Goal: Transaction & Acquisition: Download file/media

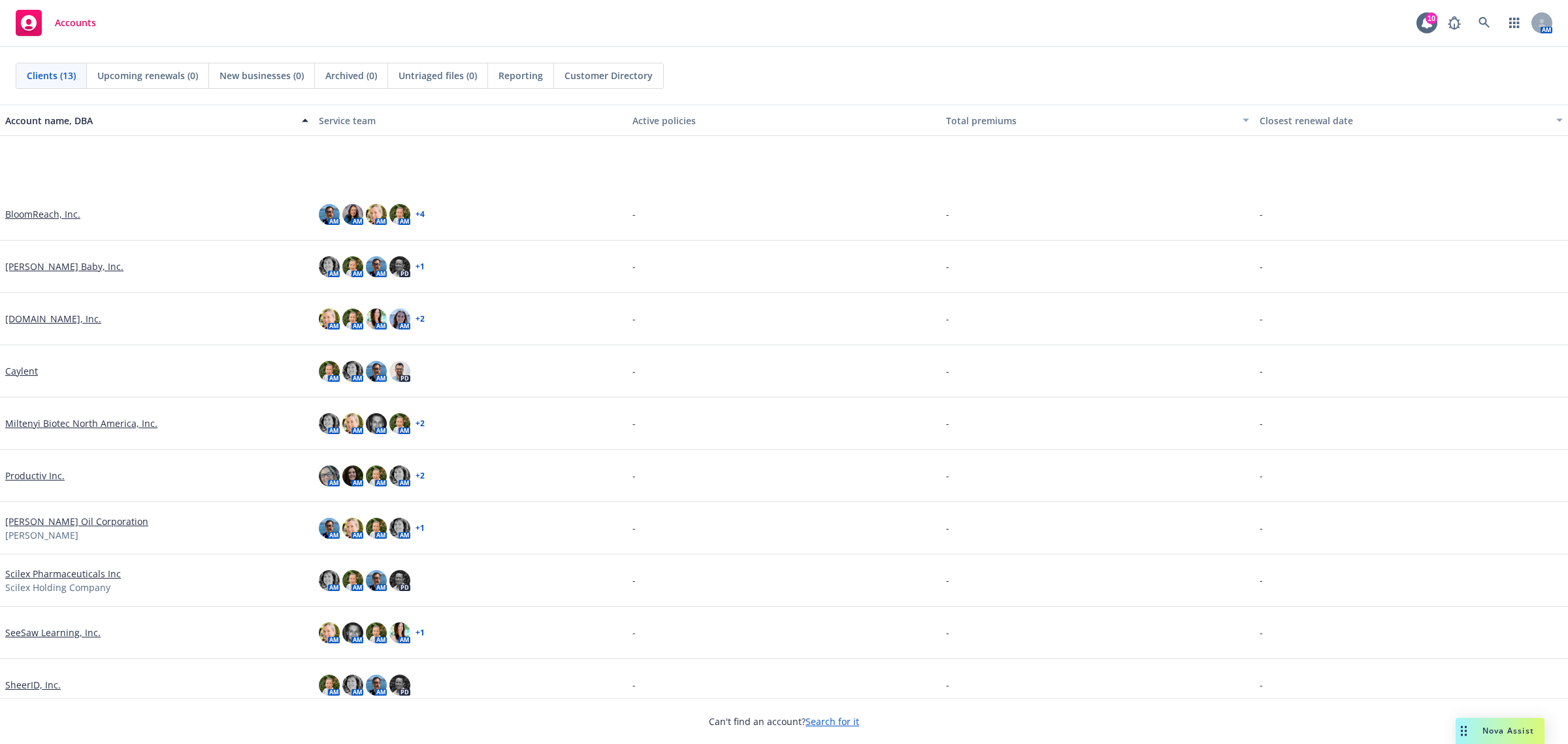
scroll to position [118, 0]
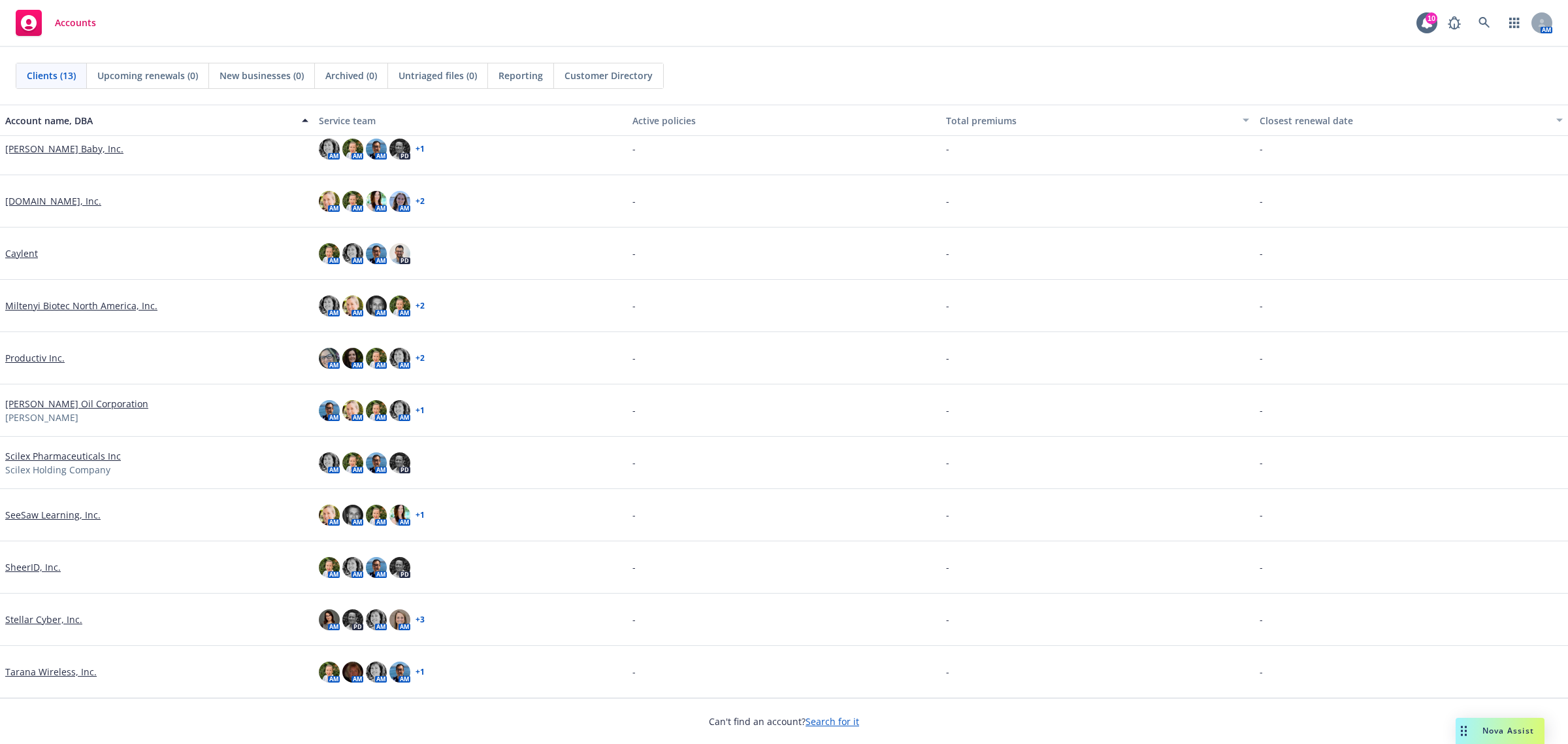
click at [35, 621] on link "Stellar Cyber, Inc." at bounding box center [43, 620] width 77 height 14
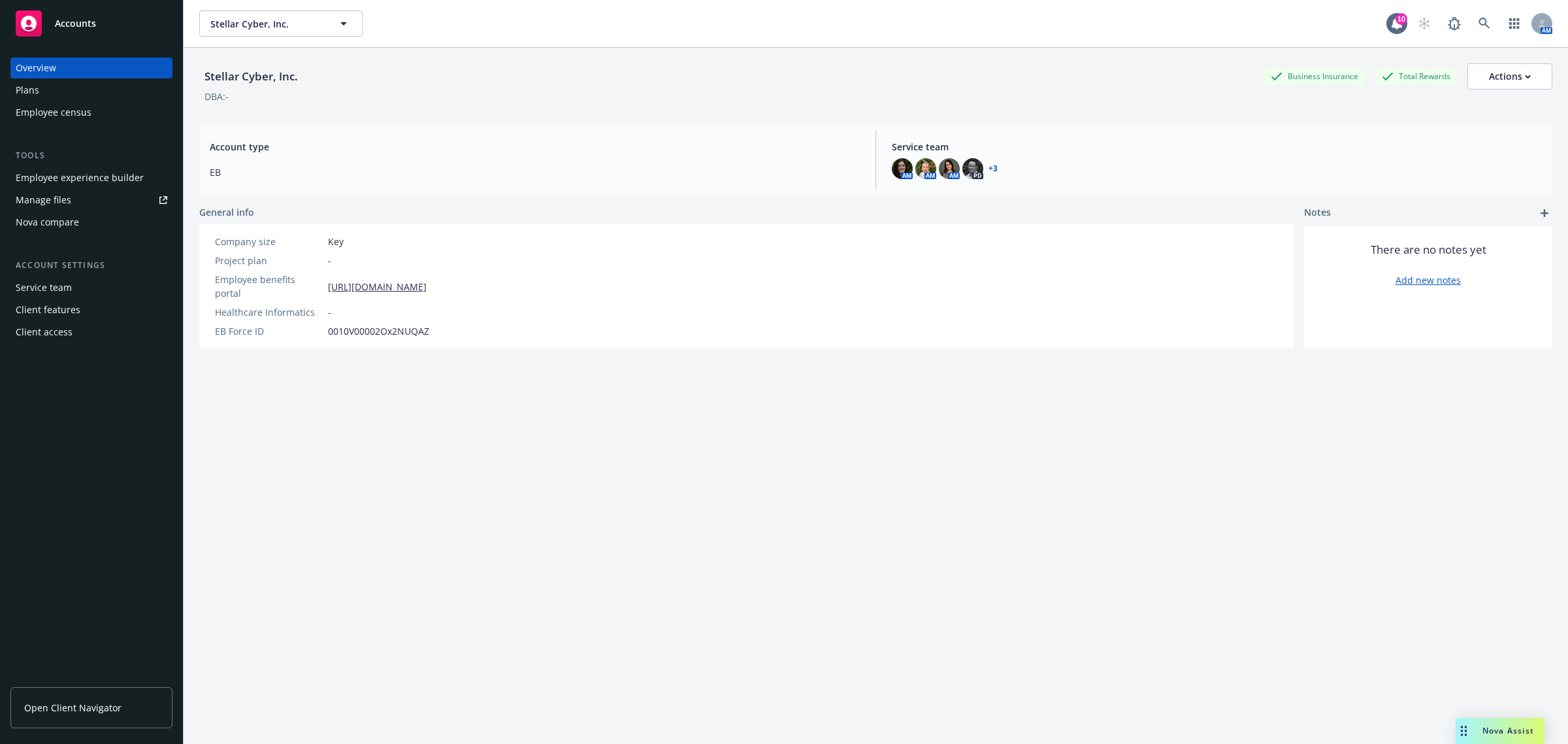
click at [1519, 733] on span "Nova Assist" at bounding box center [1508, 730] width 52 height 11
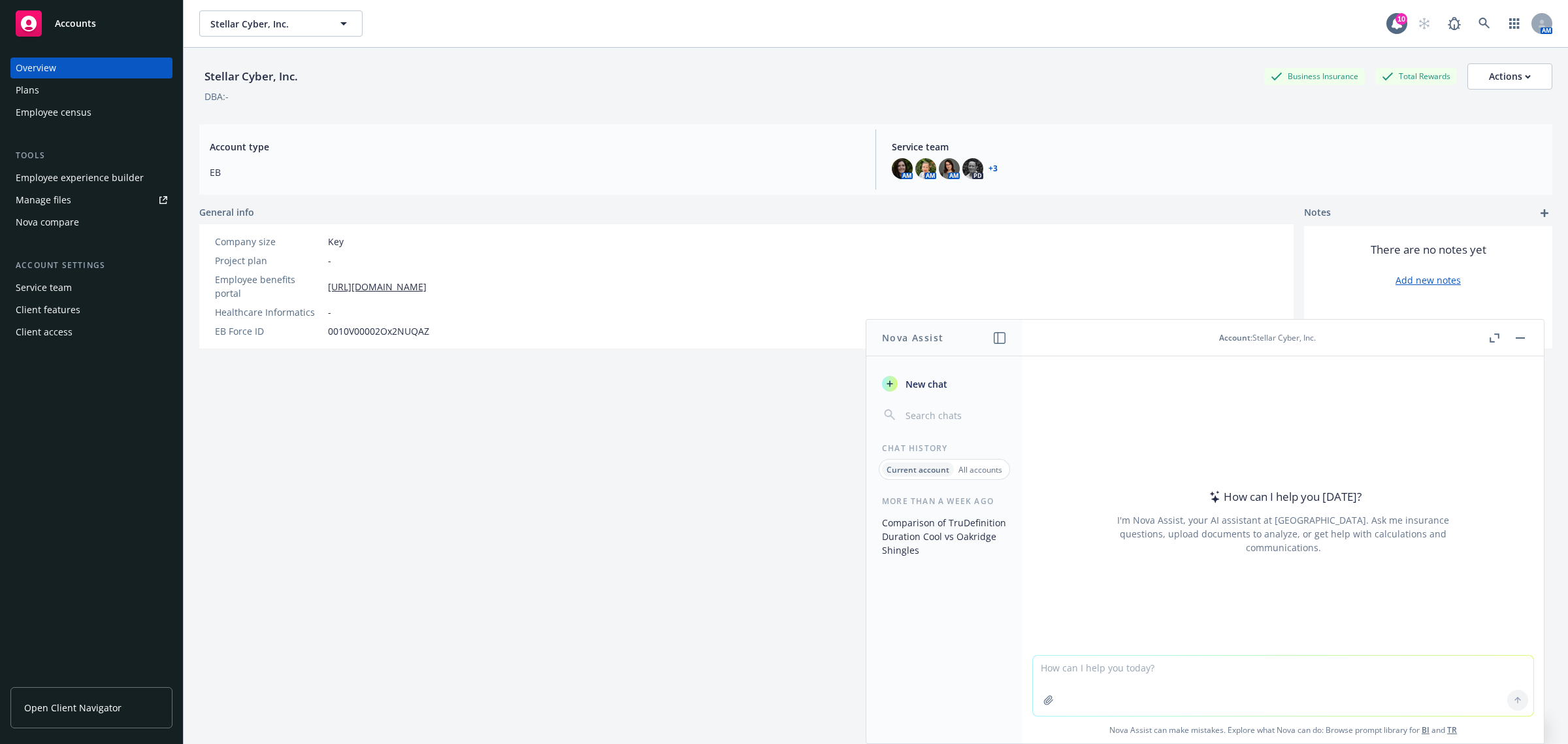
click at [933, 471] on p "Current account" at bounding box center [918, 470] width 63 height 11
click at [1047, 703] on icon "button" at bounding box center [1048, 700] width 10 height 10
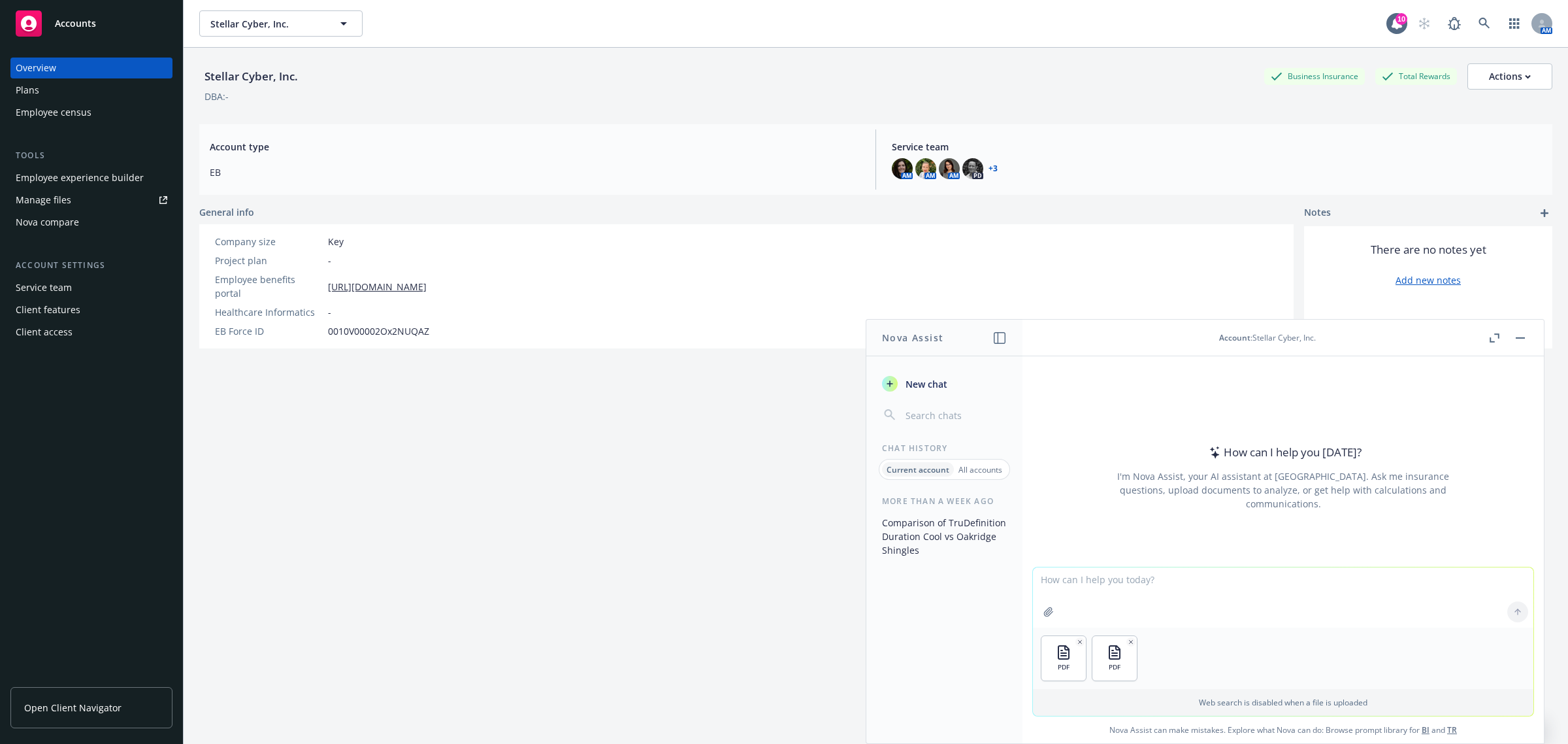
click at [1188, 573] on textarea at bounding box center [1283, 597] width 500 height 60
type textarea "Can you please confirm if these are the same two documents and if not what is d…"
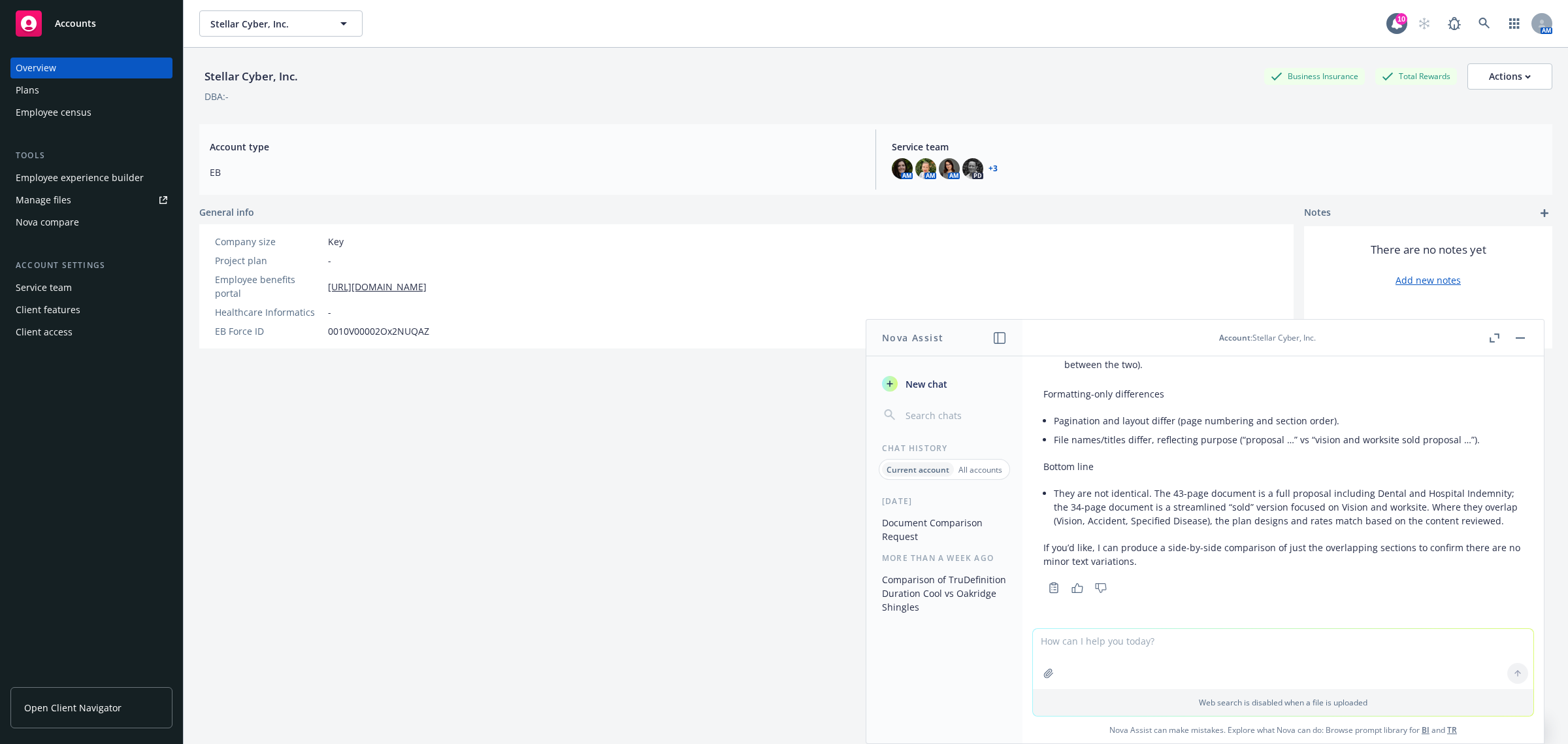
scroll to position [547, 0]
click at [1170, 644] on textarea at bounding box center [1283, 659] width 500 height 60
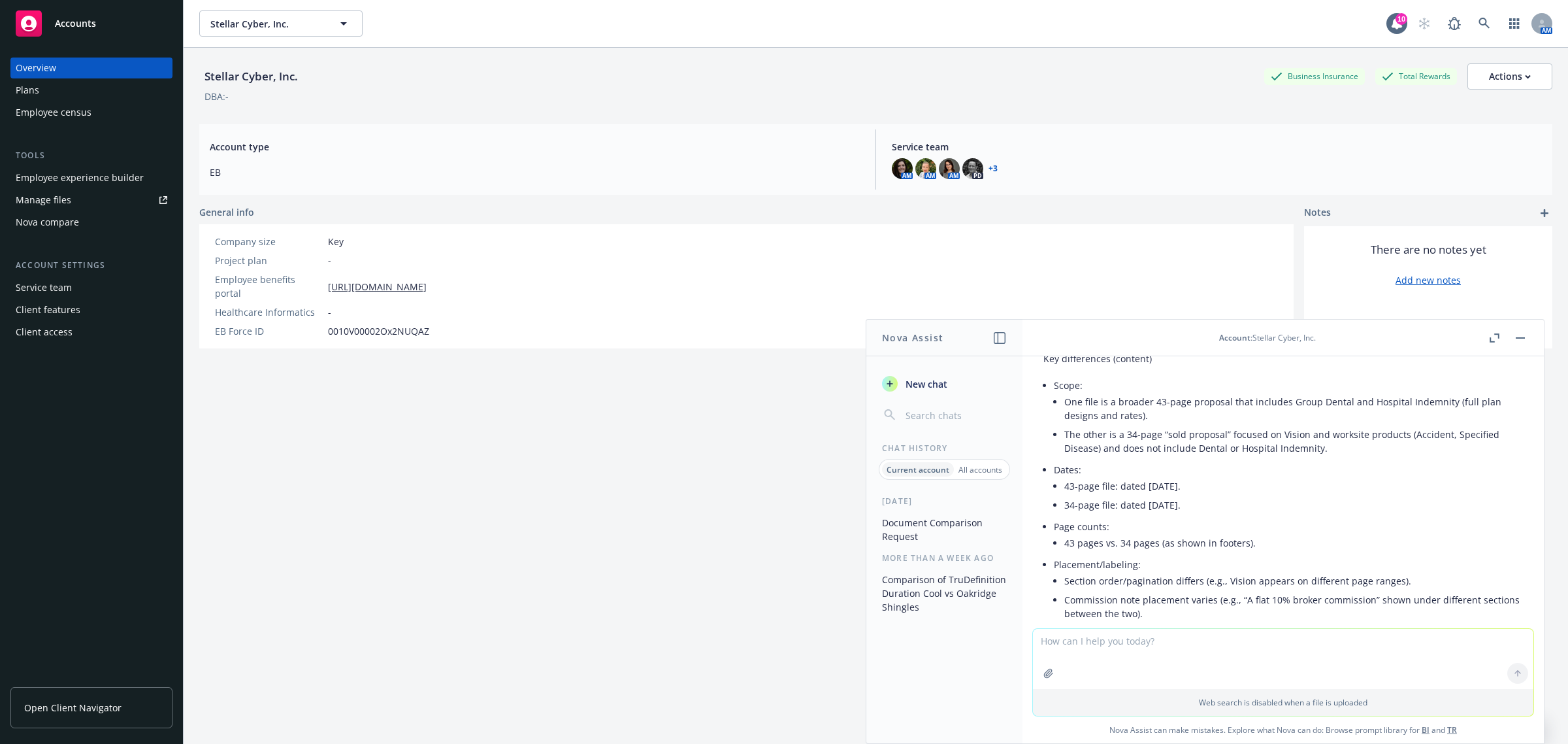
scroll to position [299, 0]
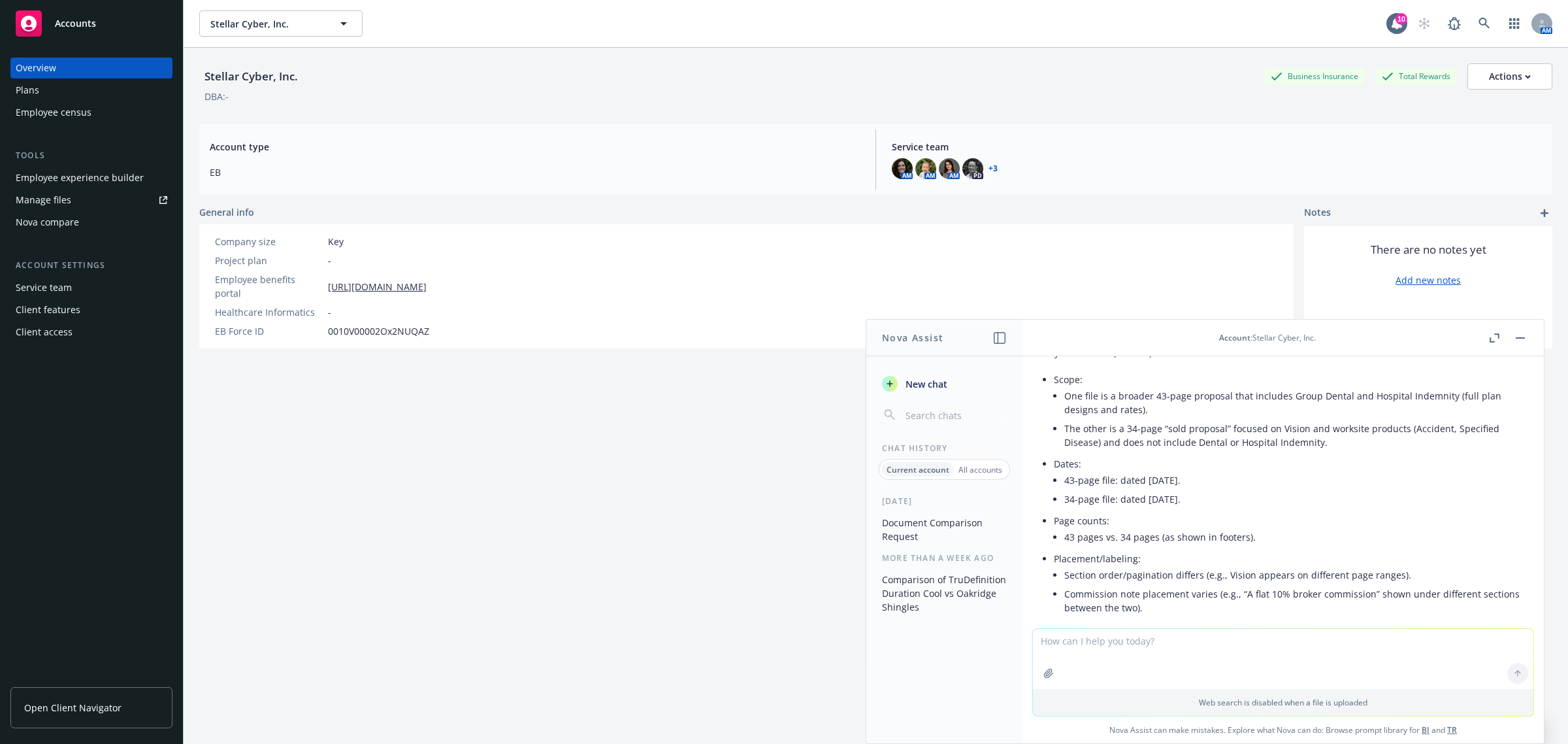
click at [1491, 338] on icon "button" at bounding box center [1495, 337] width 10 height 9
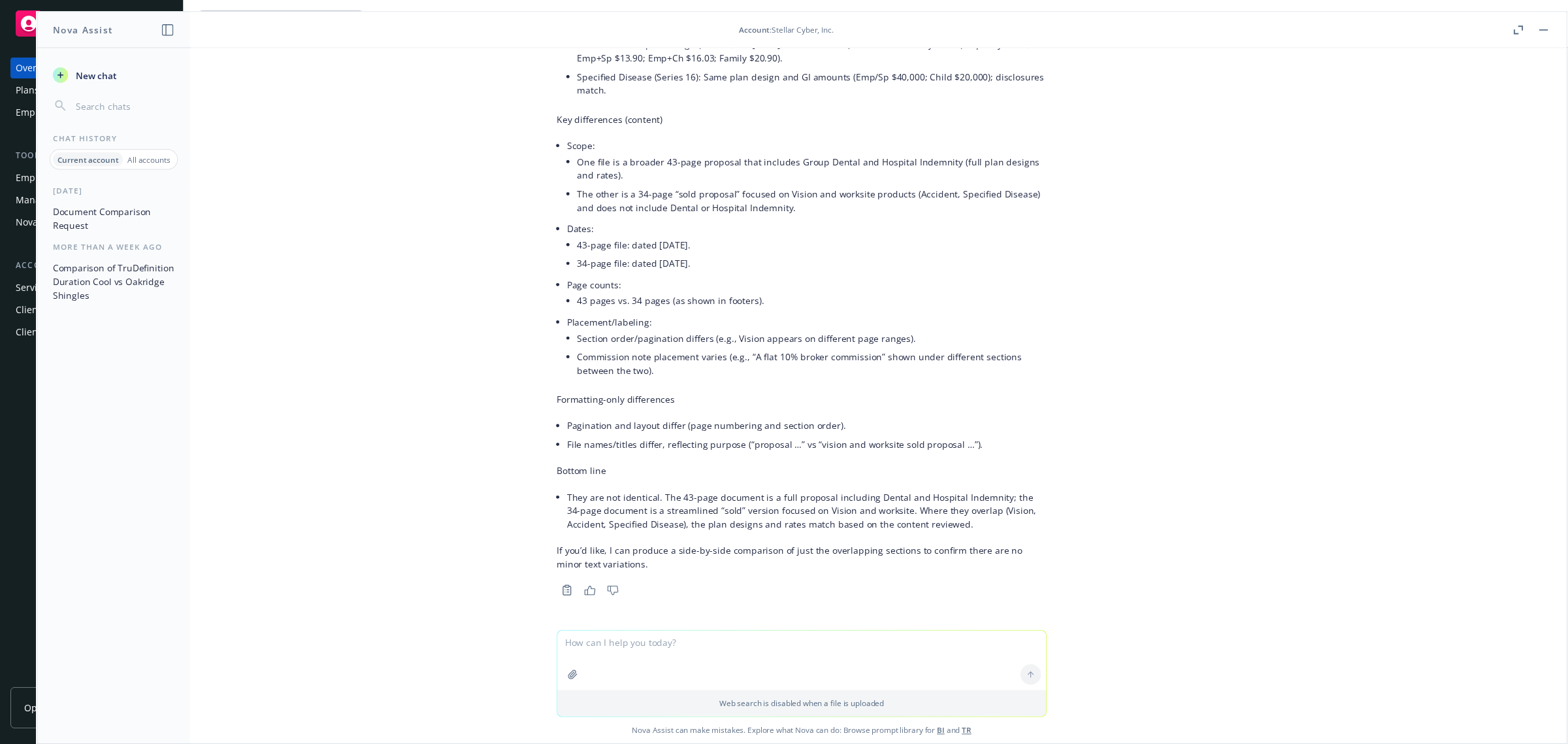
scroll to position [222, 0]
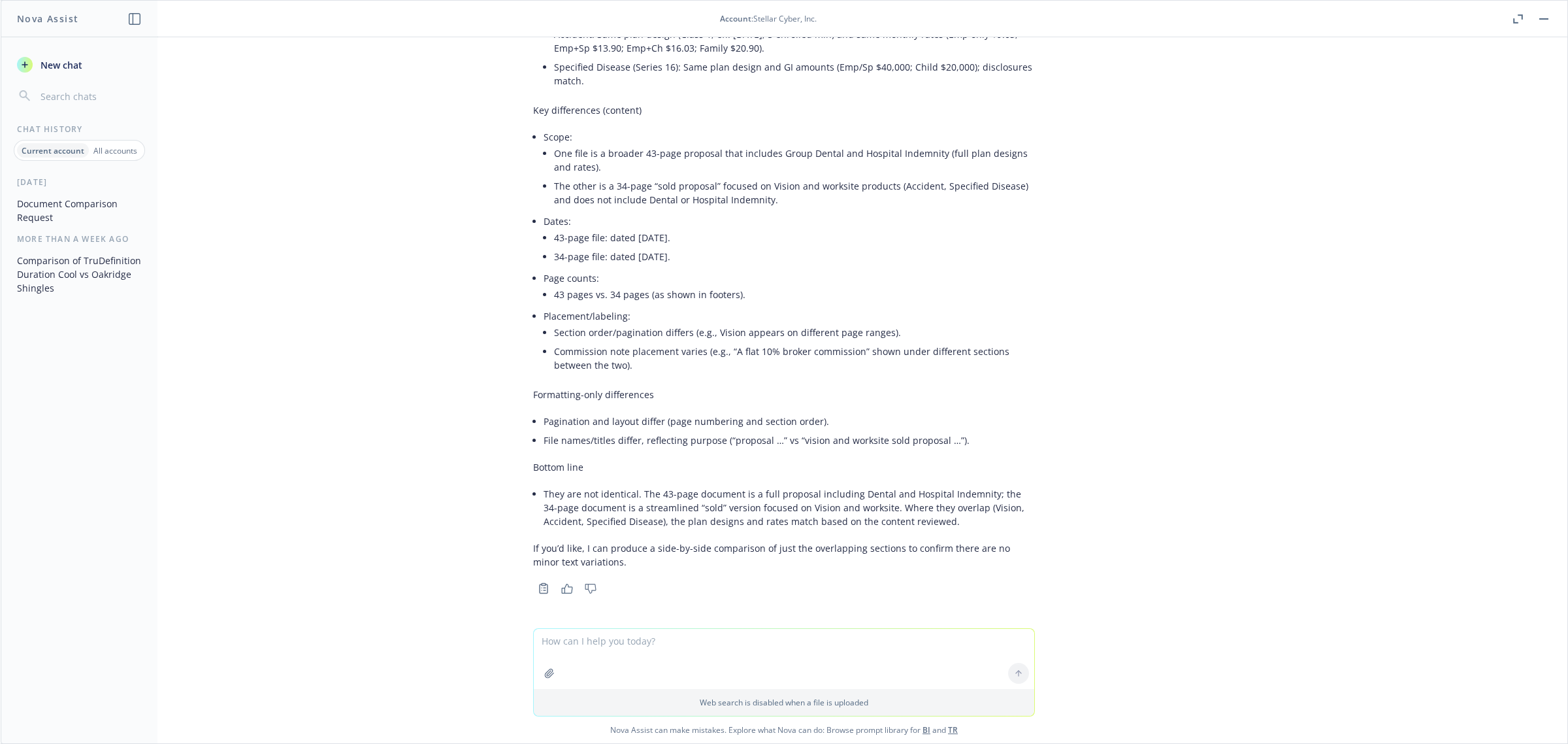
click at [718, 647] on textarea at bounding box center [784, 659] width 500 height 60
type textarea "Yes please"
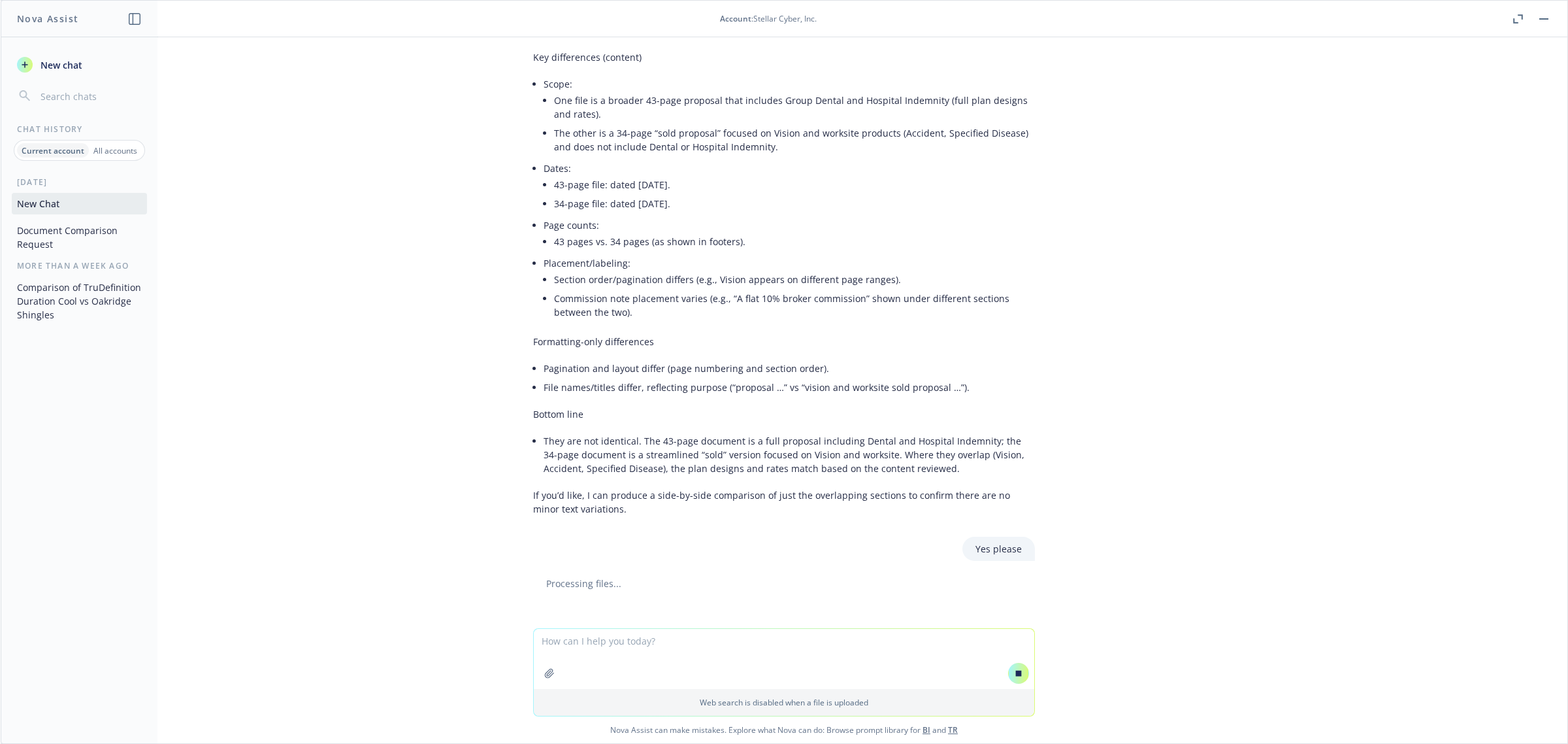
scroll to position [289, 0]
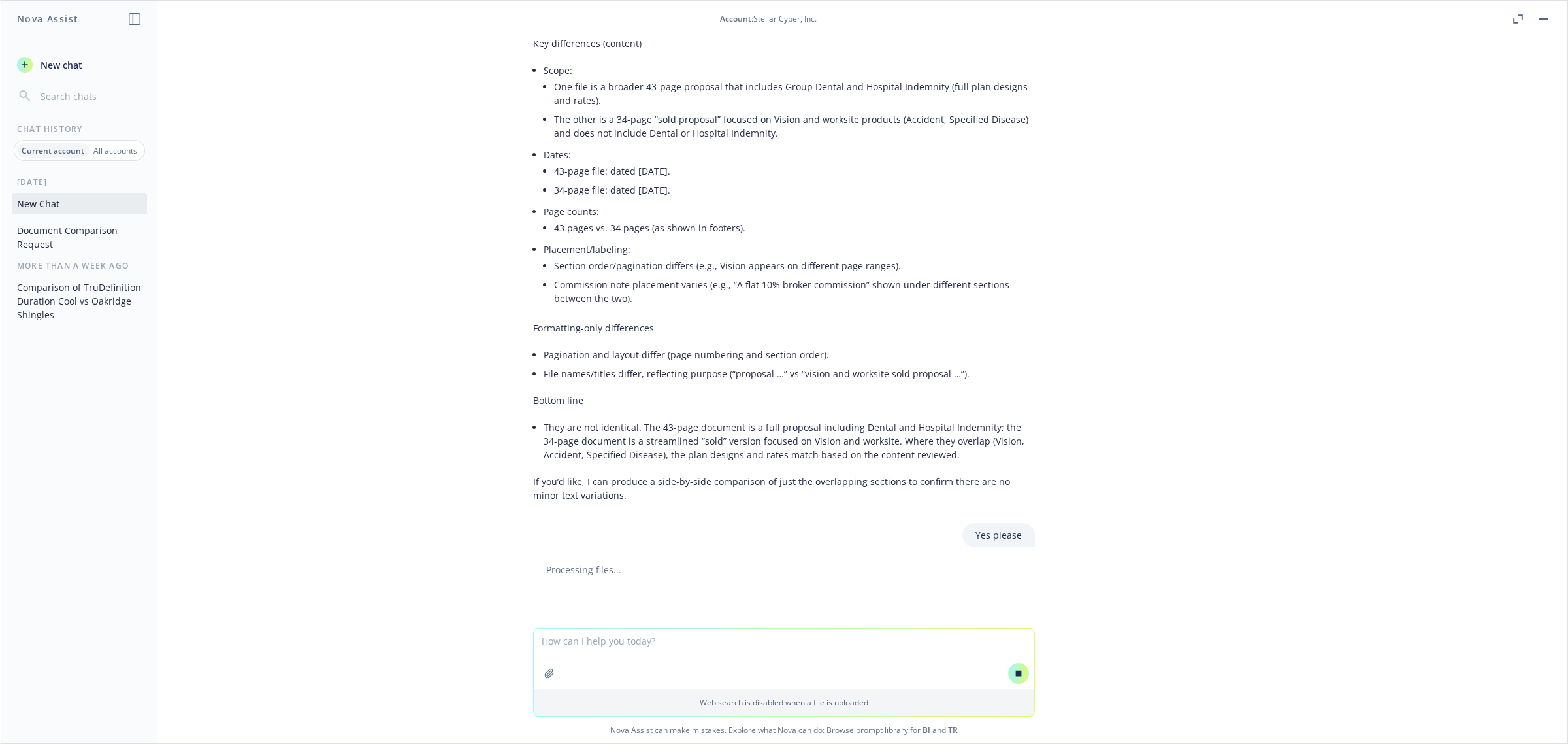
click at [376, 561] on div "pdf Proposal - Stellar Cyber Inc (1).pdf pdf 2026 Sun Life Vision and Worksite …" at bounding box center [784, 333] width 1567 height 591
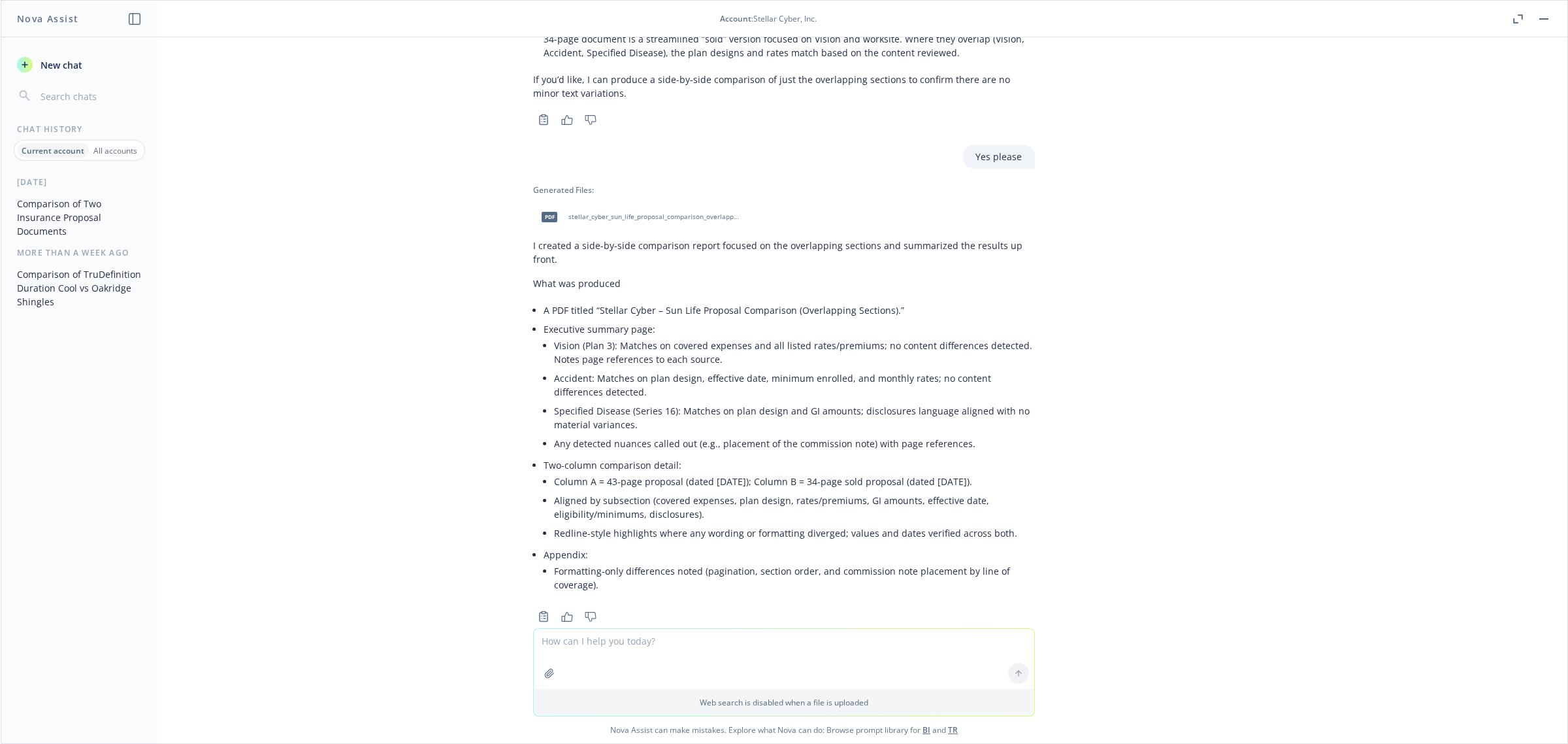
scroll to position [705, 0]
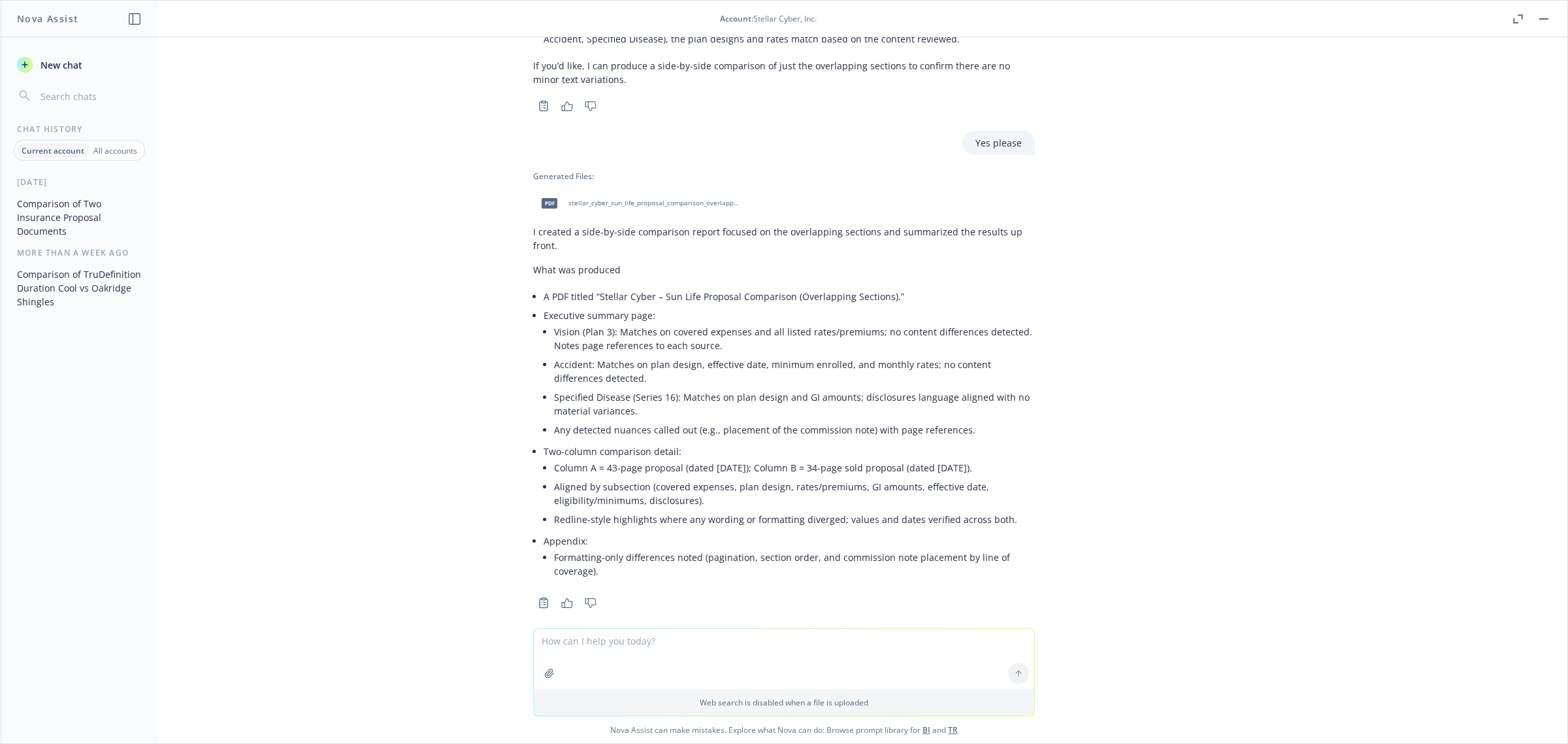
click at [668, 194] on div "pdf stellar_cyber_sun_life_proposal_comparison_overlapping_sections.pdf" at bounding box center [638, 203] width 209 height 33
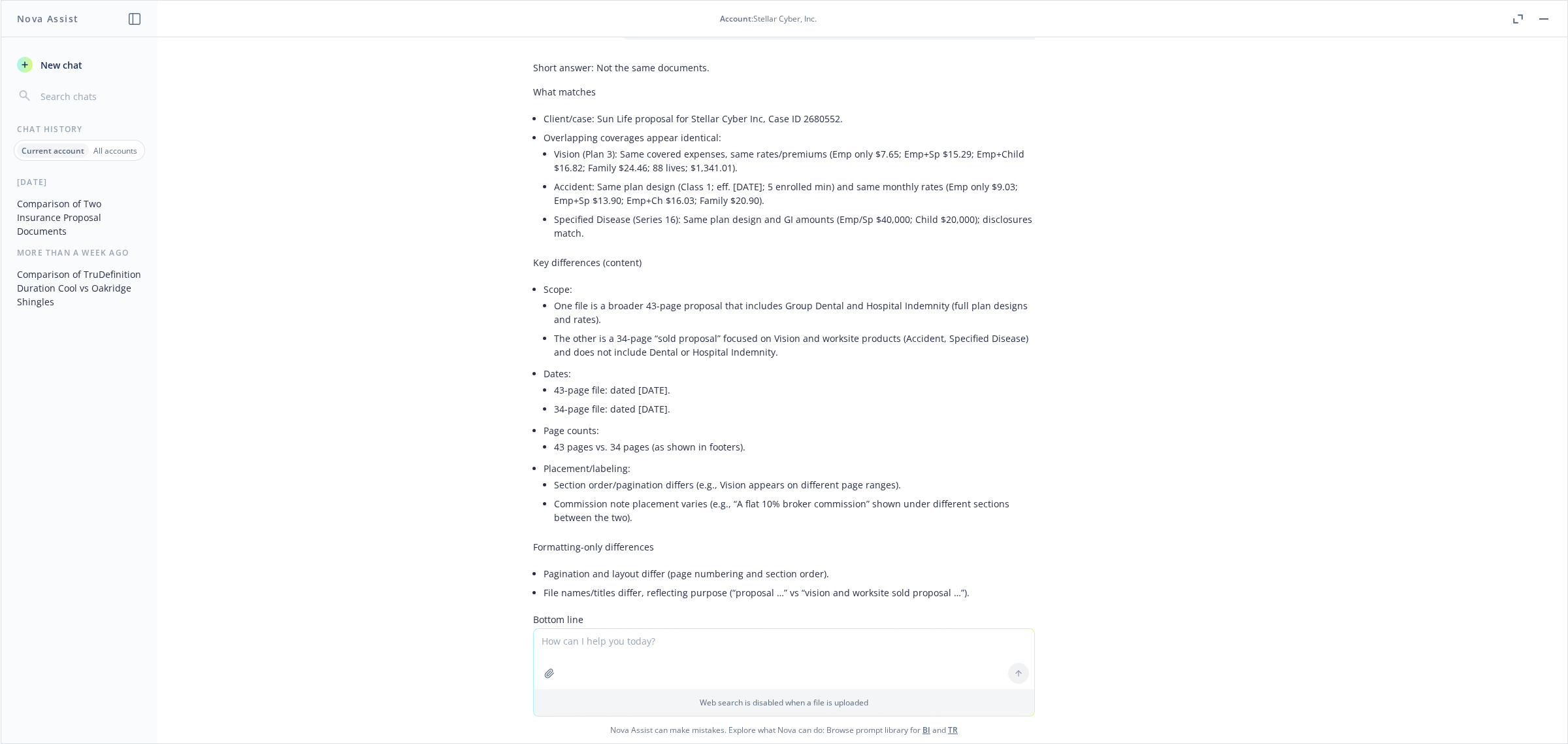
scroll to position [0, 0]
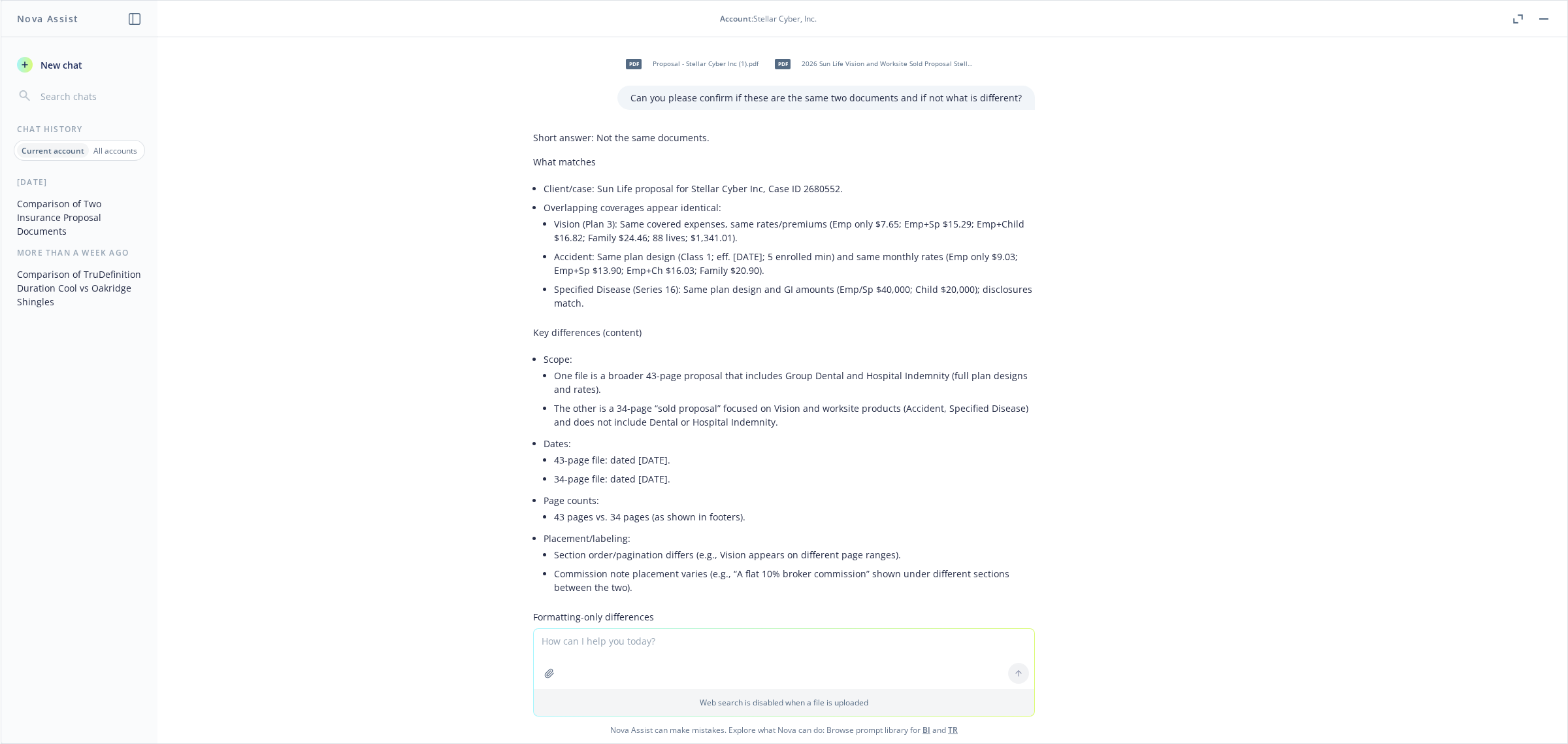
click at [595, 652] on textarea at bounding box center [784, 659] width 500 height 60
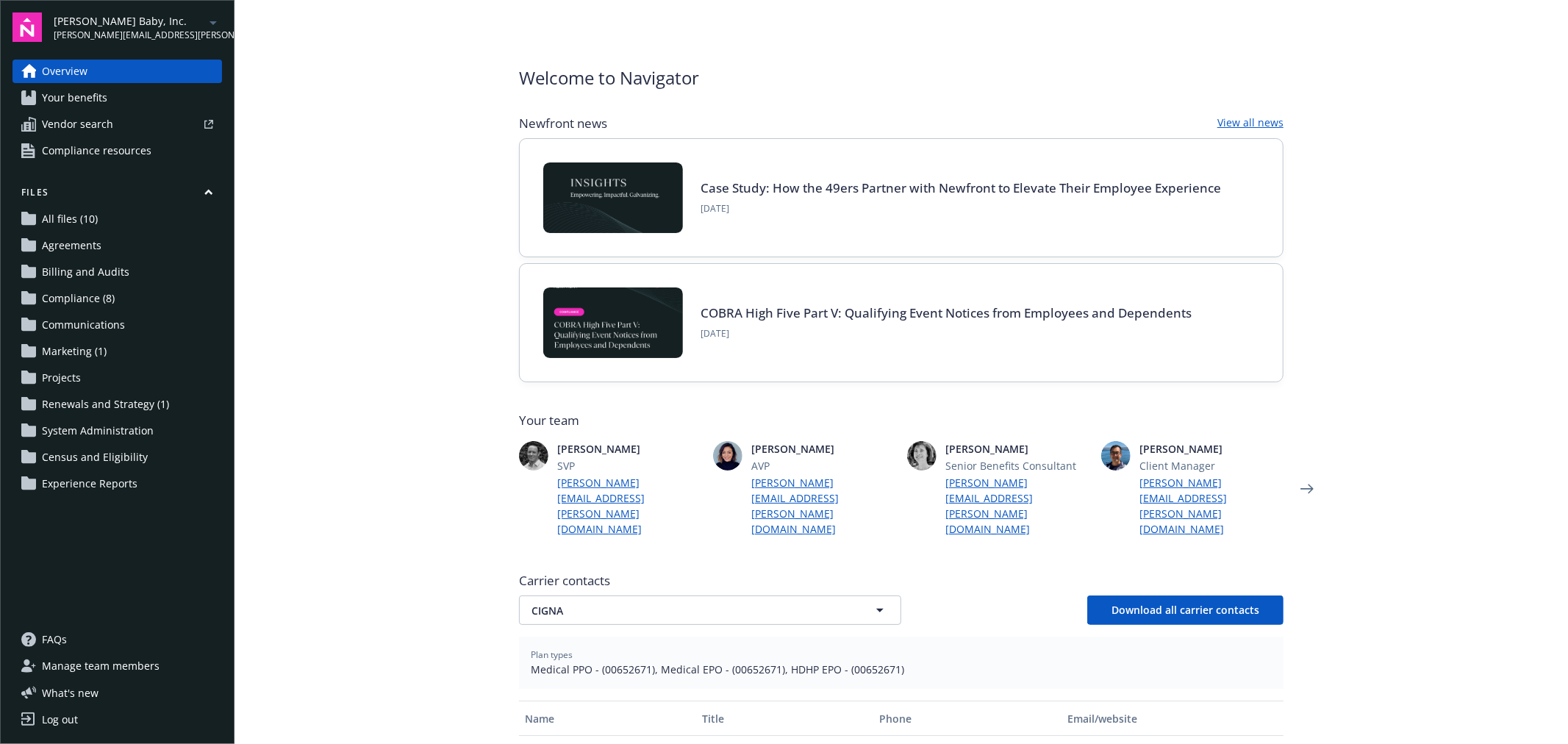
click at [100, 212] on link "All files (10)" at bounding box center [117, 219] width 209 height 24
